Goal: Check status: Check status

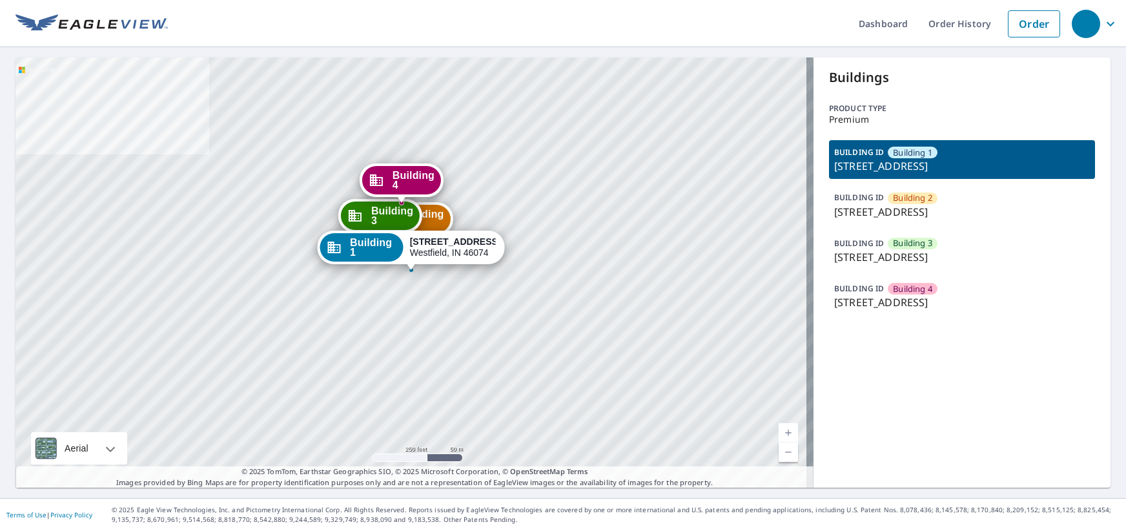
click at [671, 20] on ul "Dashboard Order History Order" at bounding box center [617, 23] width 899 height 47
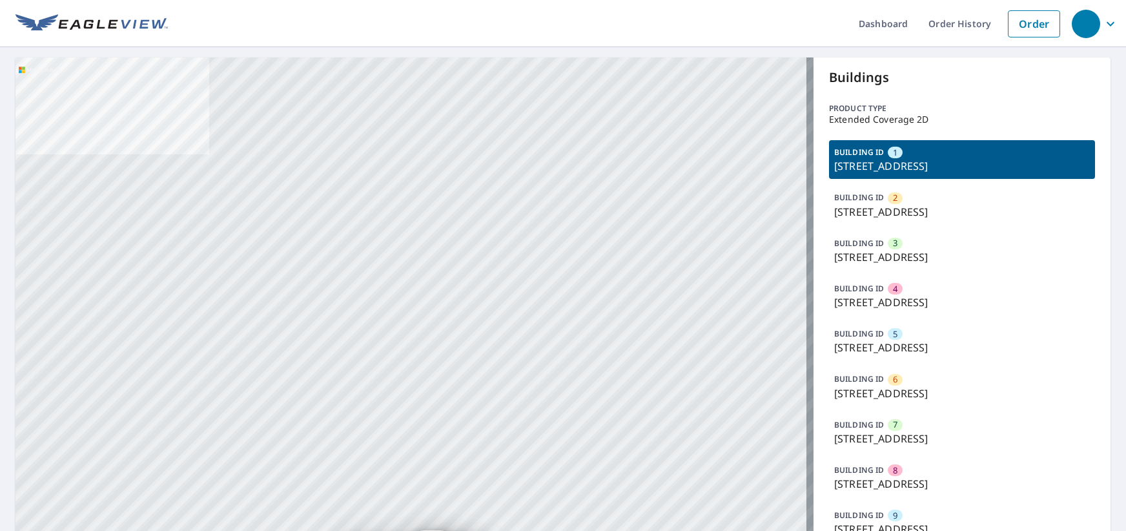
drag, startPoint x: 692, startPoint y: 24, endPoint x: 637, endPoint y: 1, distance: 59.6
click at [692, 24] on ul "Dashboard Order History Order" at bounding box center [617, 23] width 899 height 47
click at [927, 391] on p "[STREET_ADDRESS]" at bounding box center [962, 392] width 256 height 15
click at [900, 389] on p "8305 Oak Forest Ct, Tampa, FL, 33615" at bounding box center [962, 392] width 256 height 15
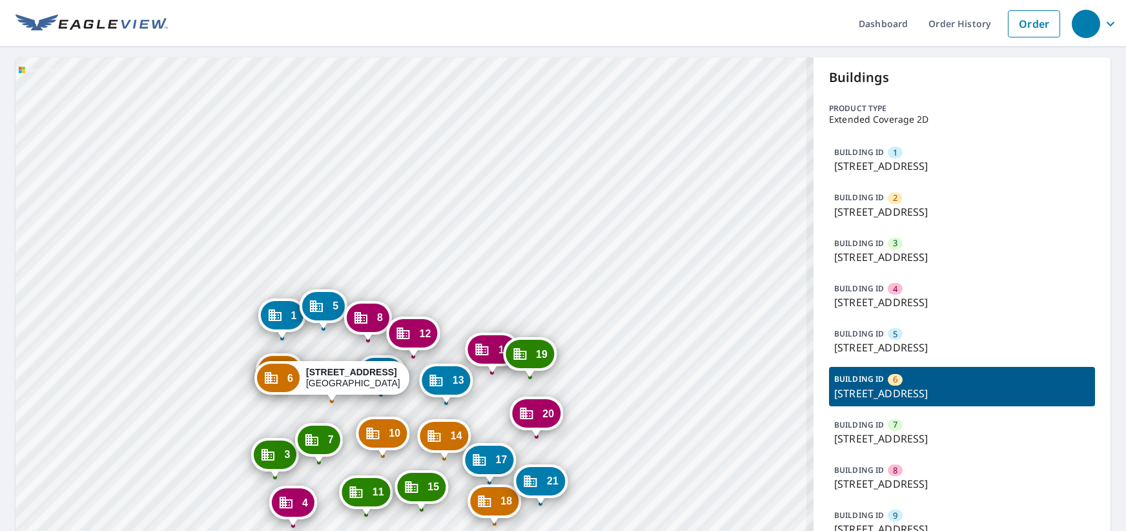
drag, startPoint x: 471, startPoint y: 433, endPoint x: 456, endPoint y: 125, distance: 307.7
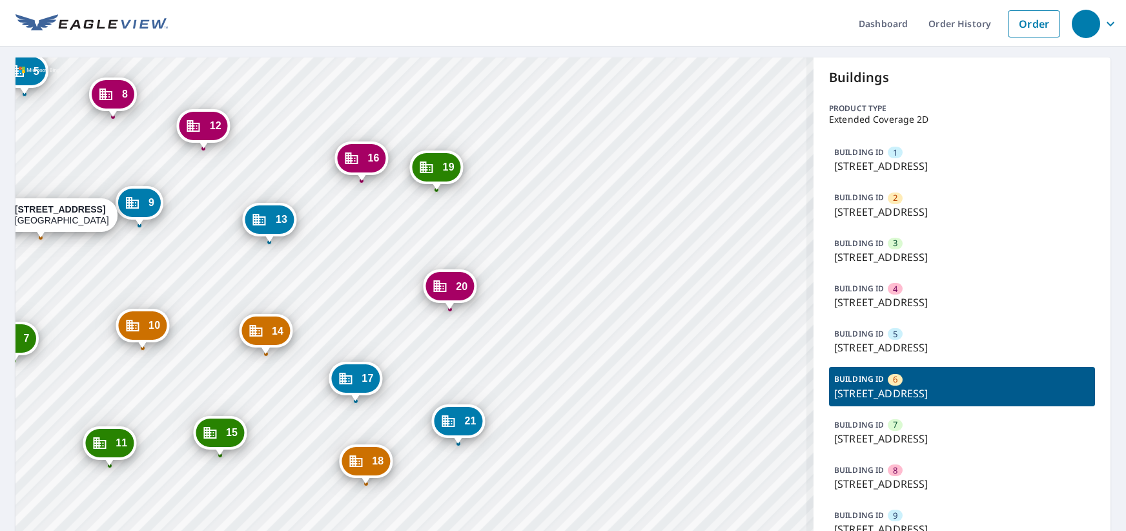
drag, startPoint x: 637, startPoint y: 439, endPoint x: 741, endPoint y: 288, distance: 183.4
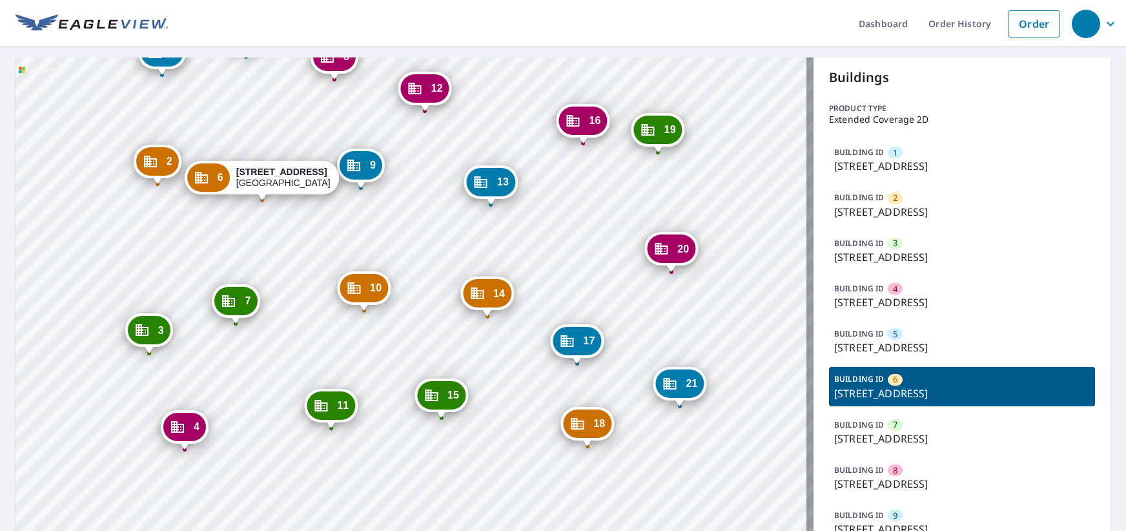
drag, startPoint x: 215, startPoint y: 227, endPoint x: 271, endPoint y: 238, distance: 57.2
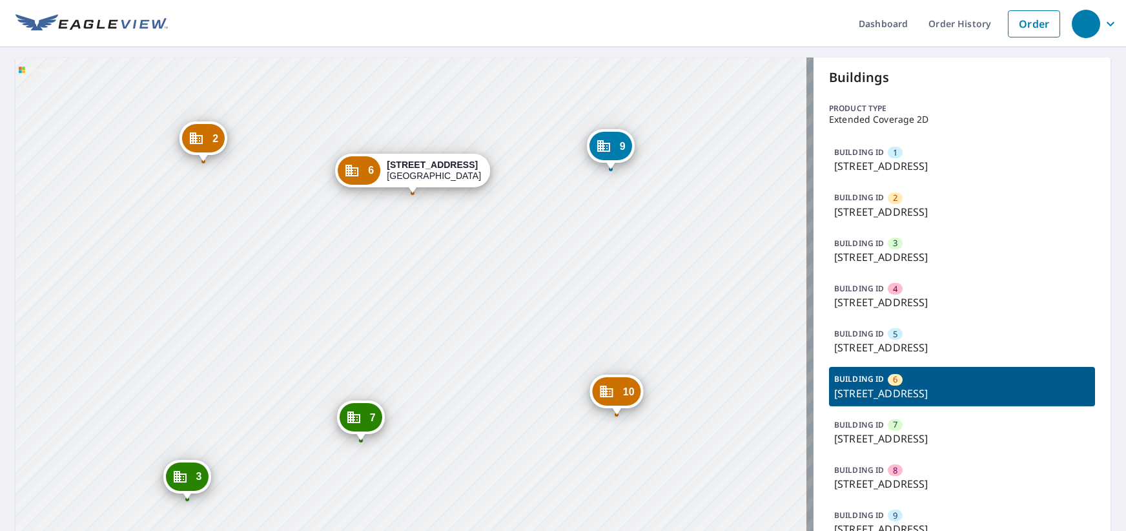
drag, startPoint x: 281, startPoint y: 233, endPoint x: 440, endPoint y: 254, distance: 160.2
